Goal: Check status: Check status

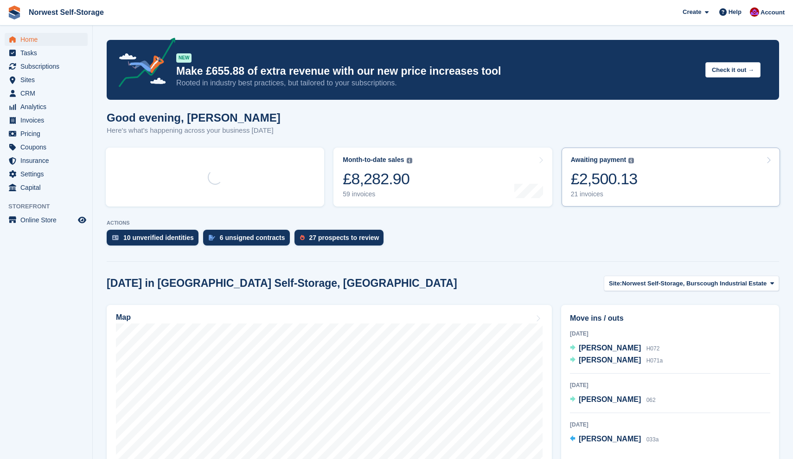
click at [655, 179] on link "Awaiting payment The total outstanding balance on all open invoices. £2,500.13 …" at bounding box center [671, 176] width 218 height 59
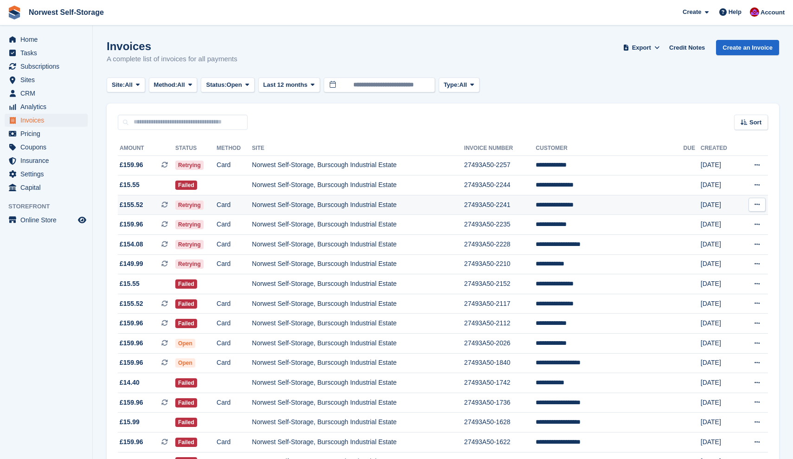
click at [147, 205] on span "£155.52 This is a recurring subscription invoice." at bounding box center [147, 205] width 58 height 10
click at [154, 225] on span "£159.96 This is a recurring subscription invoice." at bounding box center [147, 224] width 58 height 10
click at [153, 246] on span "£154.08 This is a recurring subscription invoice." at bounding box center [147, 244] width 58 height 10
click at [153, 265] on span "£149.99 This is a recurring subscription invoice." at bounding box center [147, 264] width 58 height 10
click at [28, 39] on span "Home" at bounding box center [48, 39] width 56 height 13
